Goal: Download file/media

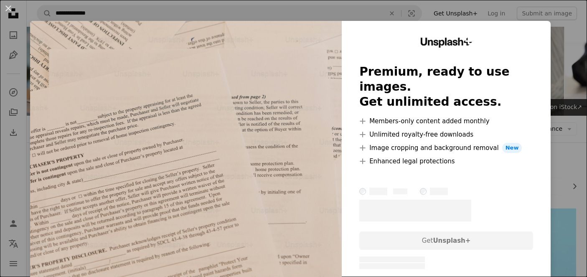
scroll to position [351, 0]
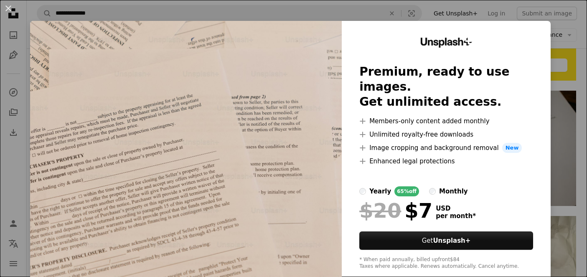
click at [496, 15] on div "An X shape Unsplash+ Premium, ready to use images. Get unlimited access. A plus…" at bounding box center [293, 138] width 587 height 277
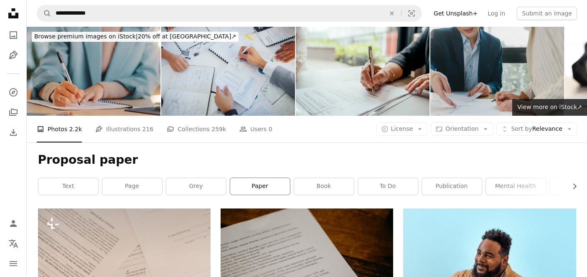
click at [271, 183] on link "paper" at bounding box center [260, 186] width 60 height 17
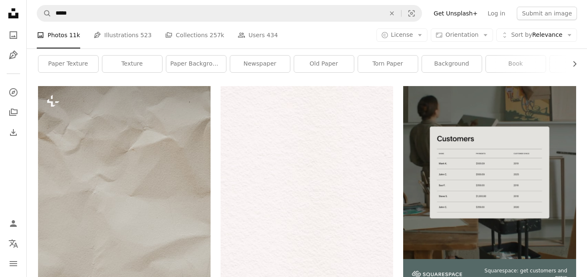
scroll to position [46, 0]
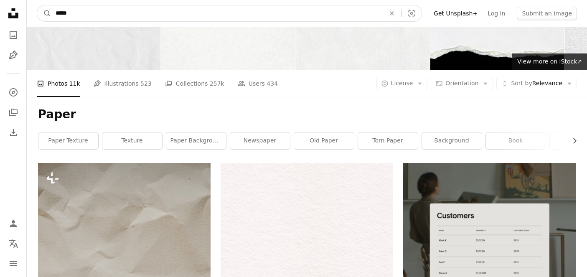
click at [57, 13] on input "*****" at bounding box center [216, 13] width 331 height 16
type input "**********"
click button "A magnifying glass" at bounding box center [44, 13] width 14 height 16
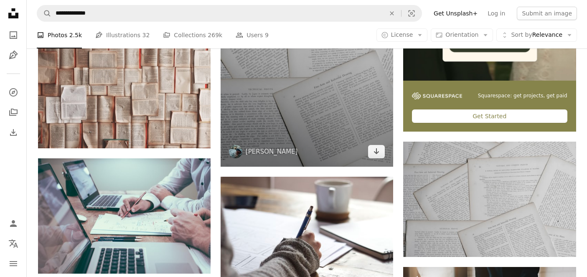
scroll to position [298, 0]
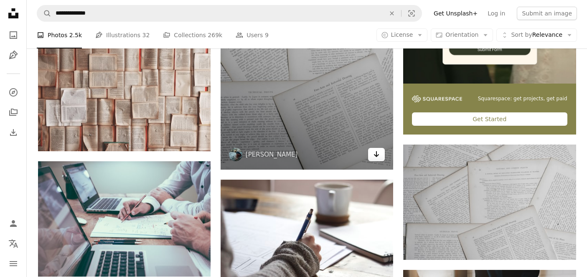
click at [374, 154] on icon "Arrow pointing down" at bounding box center [376, 154] width 7 height 10
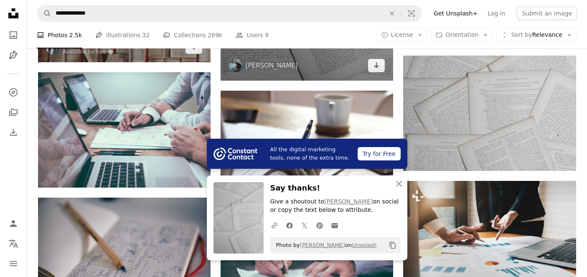
scroll to position [395, 0]
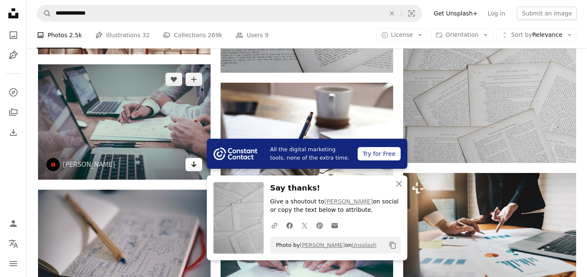
click at [195, 164] on icon "Arrow pointing down" at bounding box center [193, 164] width 7 height 10
